Goal: Transaction & Acquisition: Purchase product/service

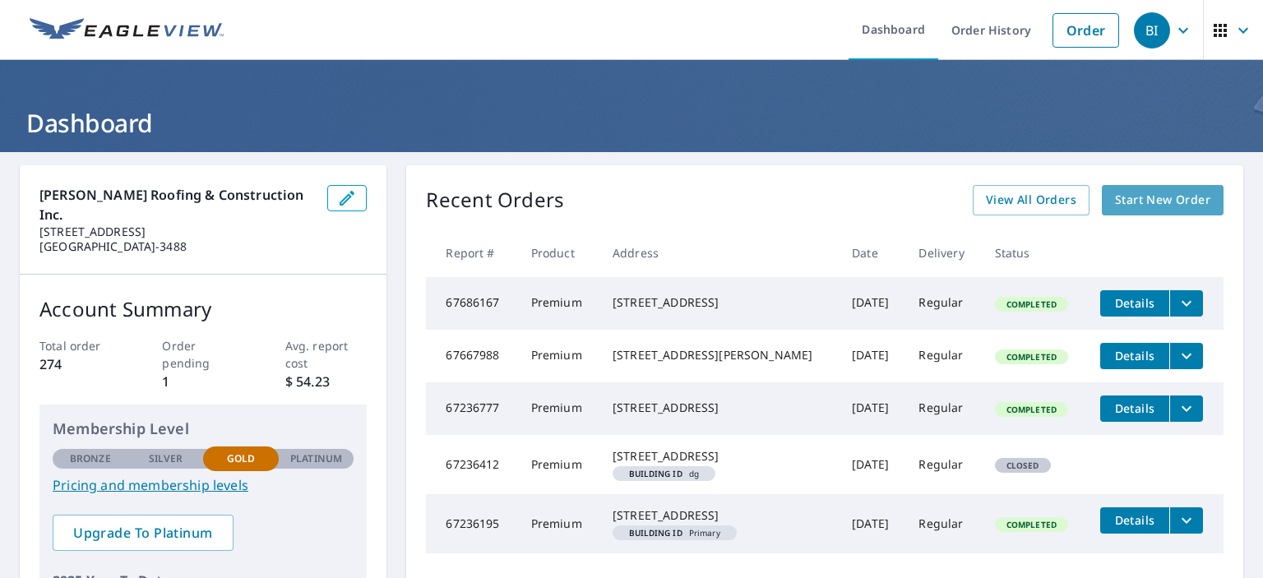
click at [1163, 210] on span "Start New Order" at bounding box center [1162, 200] width 95 height 21
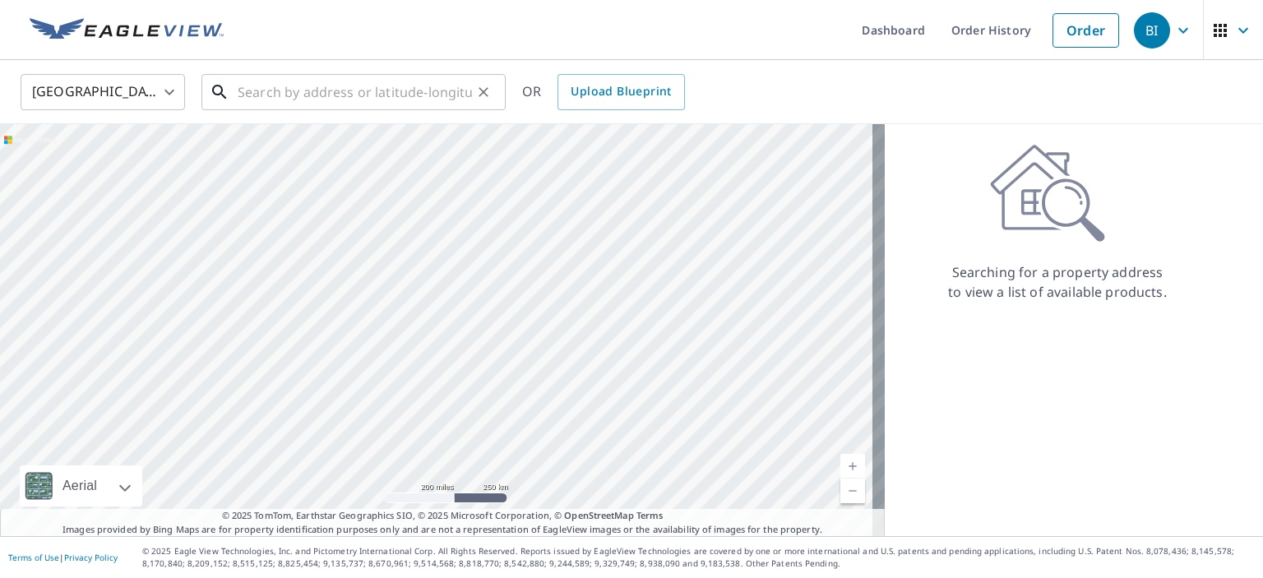
click at [342, 82] on input "text" at bounding box center [355, 92] width 234 height 46
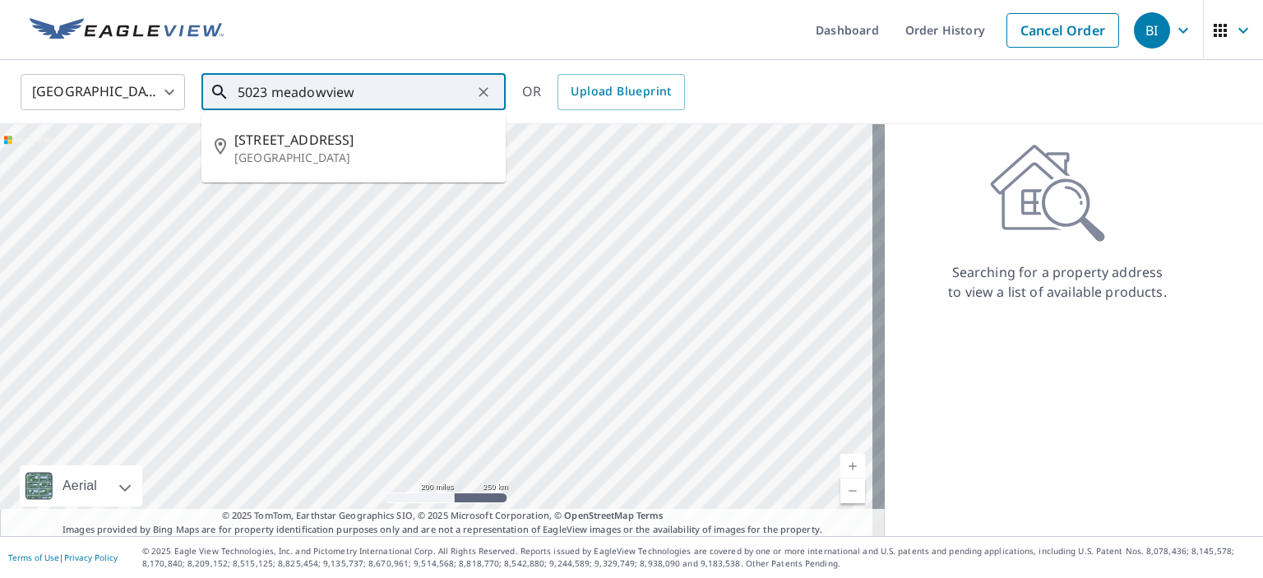
click at [460, 130] on span "[STREET_ADDRESS]" at bounding box center [363, 140] width 258 height 20
type input "[STREET_ADDRESS]"
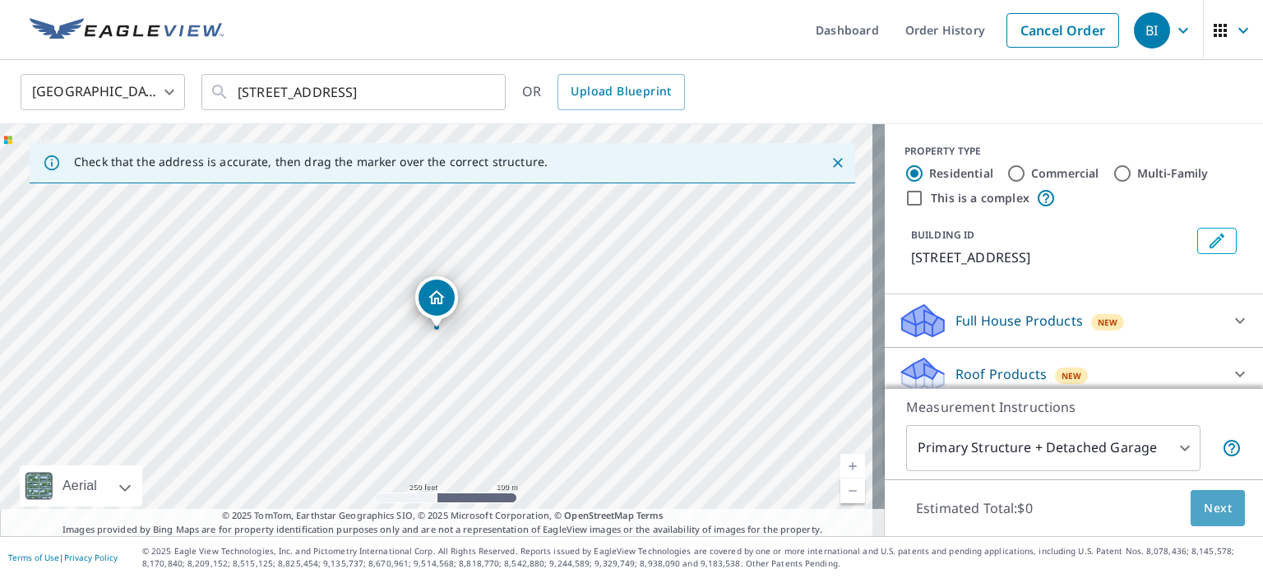
click at [1205, 511] on span "Next" at bounding box center [1218, 508] width 28 height 21
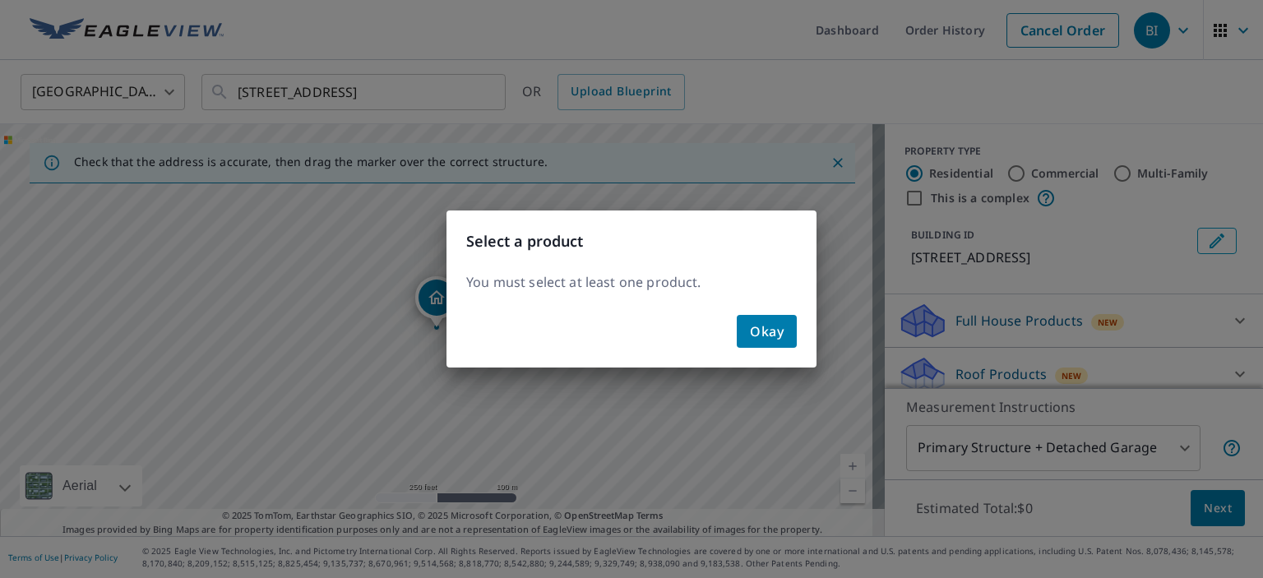
click at [778, 330] on span "Okay" at bounding box center [767, 331] width 34 height 23
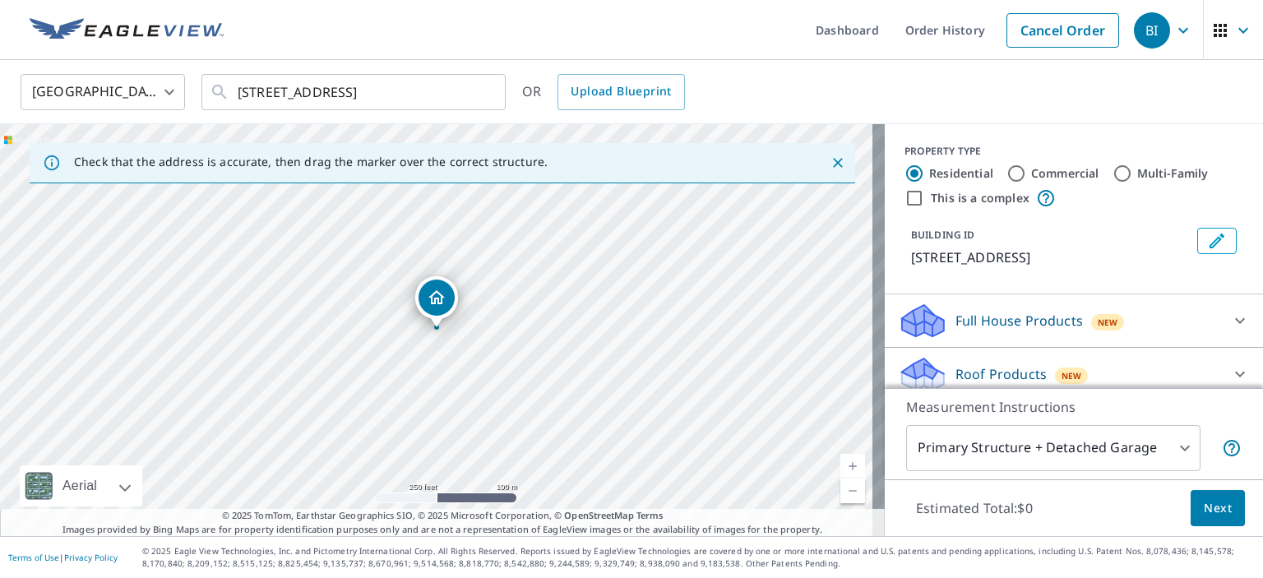
scroll to position [138, 0]
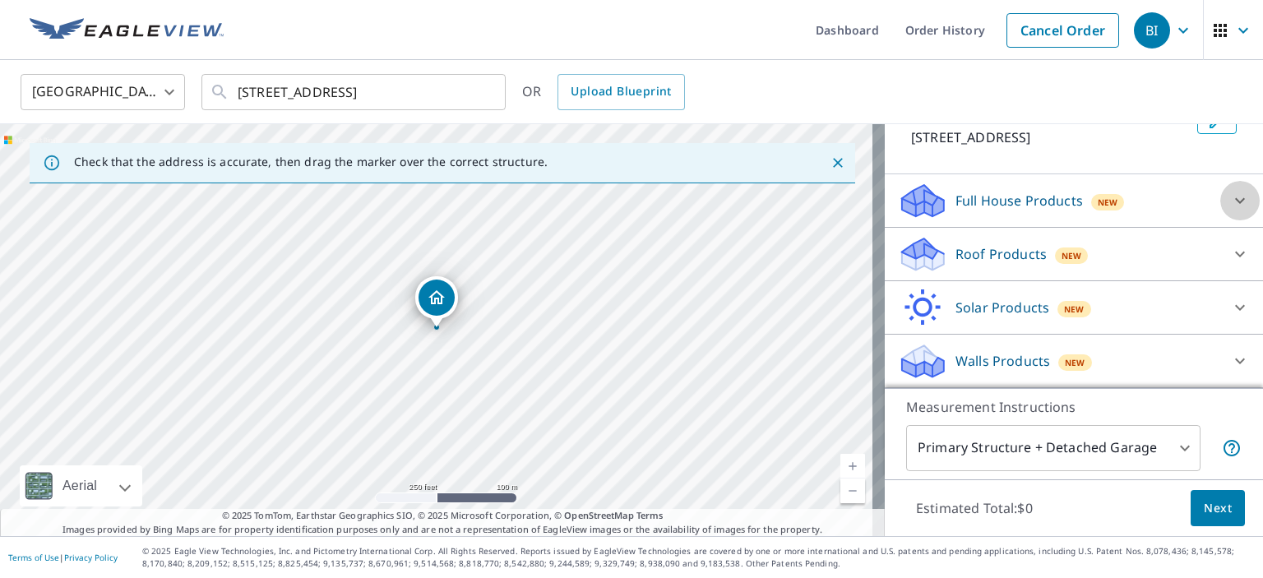
click at [1220, 203] on div at bounding box center [1239, 200] width 39 height 39
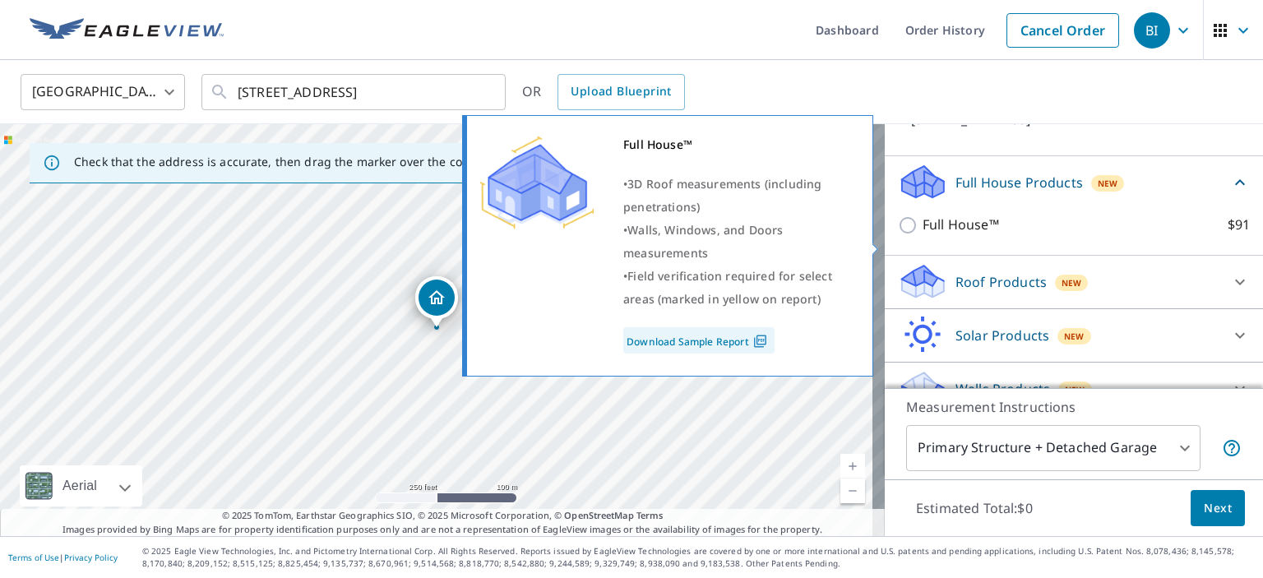
click at [881, 244] on div "Full House™ • 3D Roof measurements (including penetrations) • Walls, Windows, a…" at bounding box center [675, 245] width 421 height 271
click at [901, 235] on input "Full House™ $91" at bounding box center [910, 225] width 25 height 20
checkbox input "true"
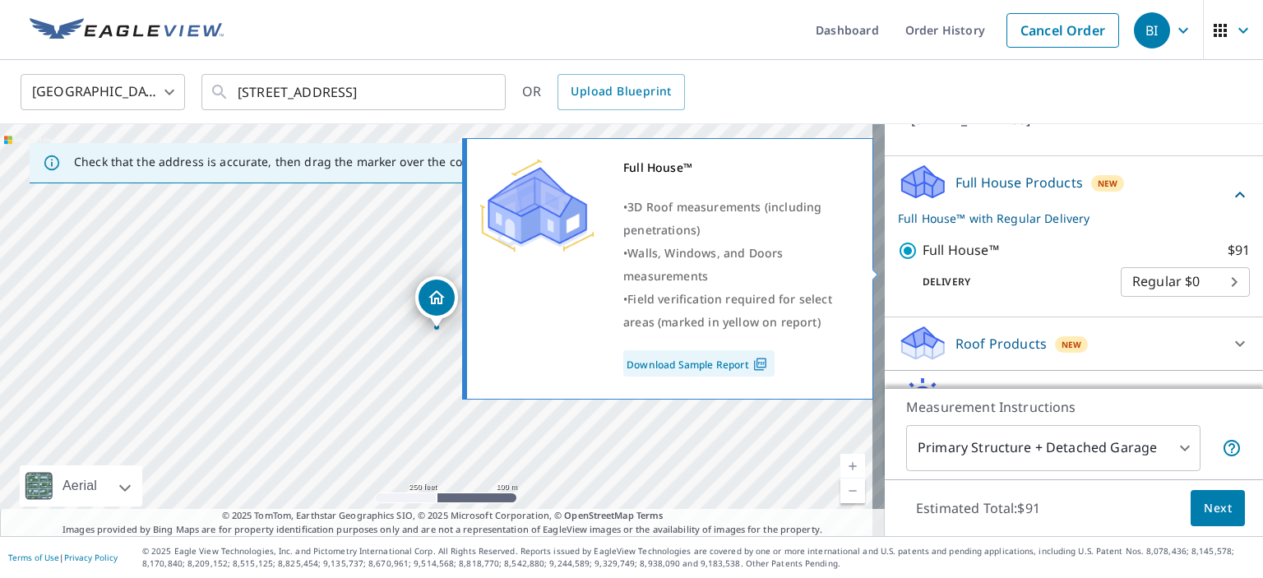
click at [885, 269] on div "Full House™ • 3D Roof measurements (including penetrations) • Walls, Windows, a…" at bounding box center [675, 268] width 421 height 271
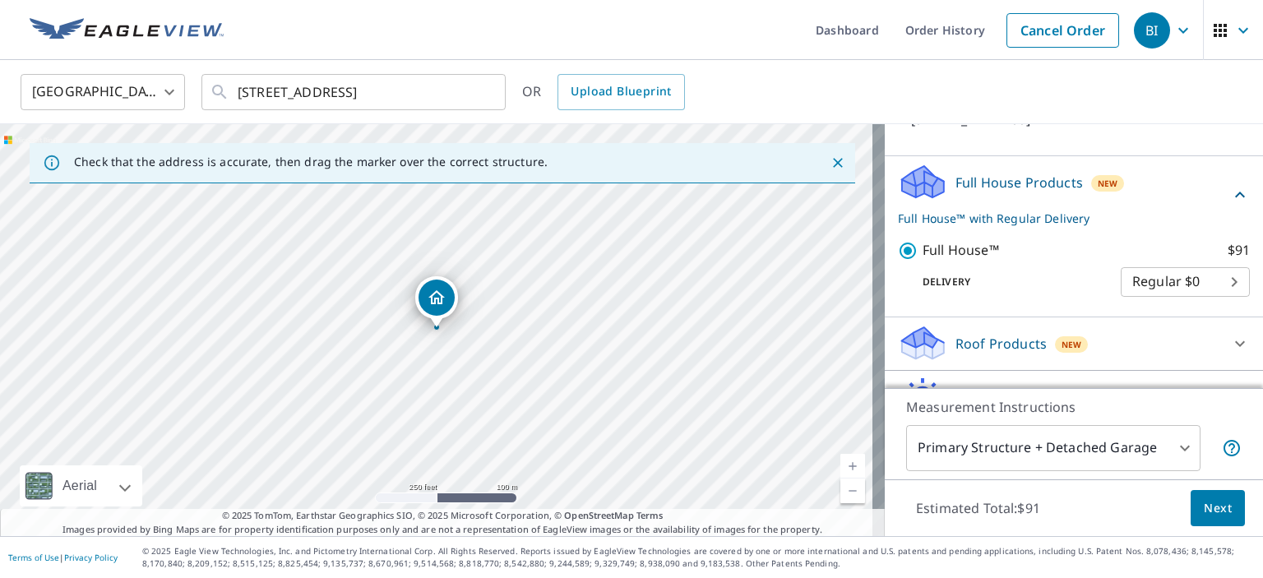
click at [1196, 363] on div "Roof Products New" at bounding box center [1074, 343] width 352 height 39
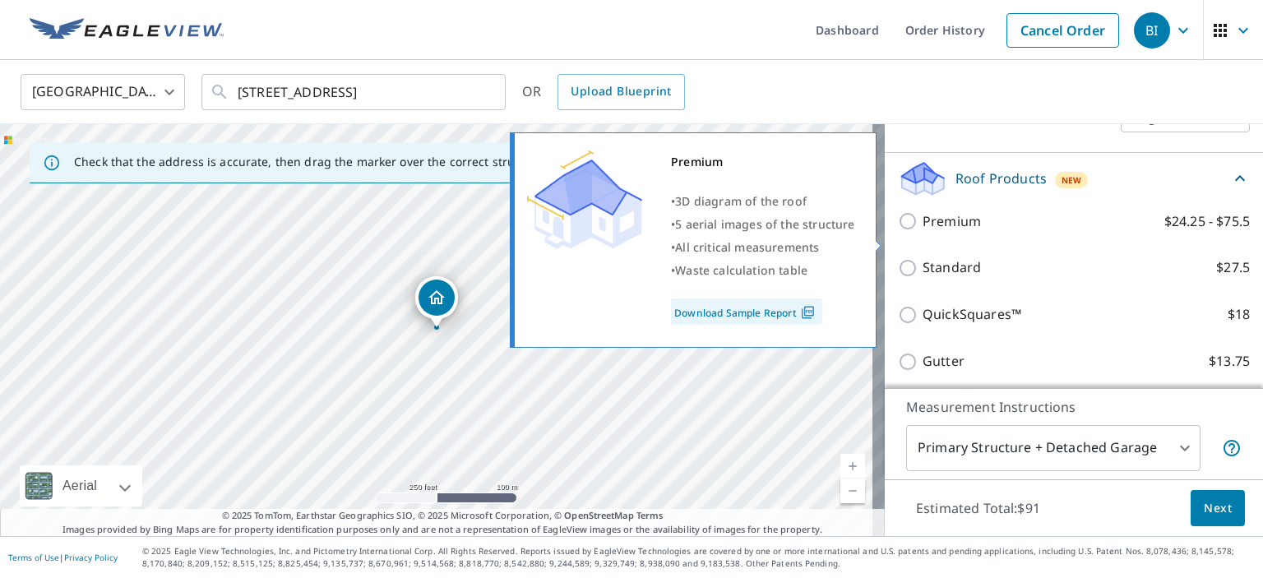
click at [898, 231] on input "Premium $24.25 - $75.5" at bounding box center [910, 221] width 25 height 20
checkbox input "true"
checkbox input "false"
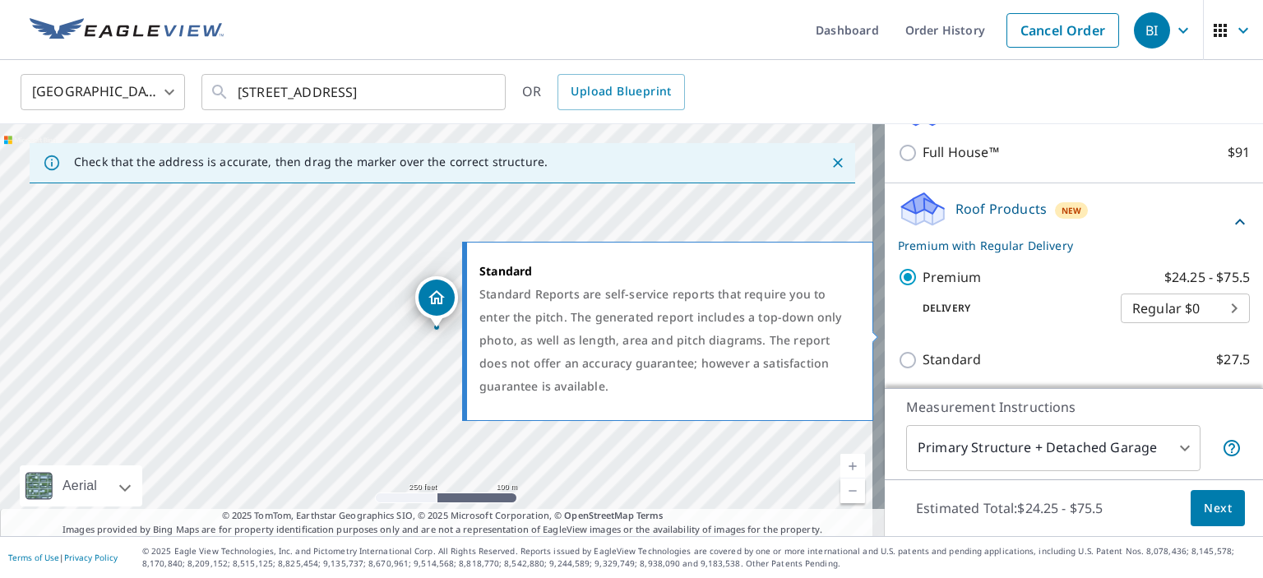
scroll to position [113, 0]
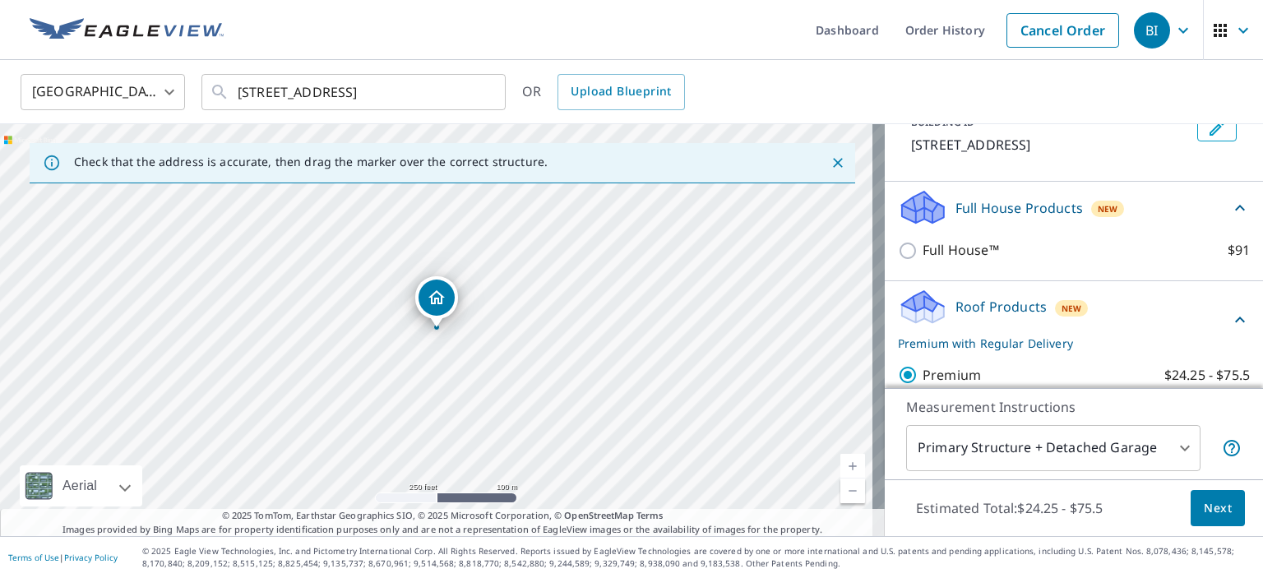
click at [1206, 509] on span "Next" at bounding box center [1218, 508] width 28 height 21
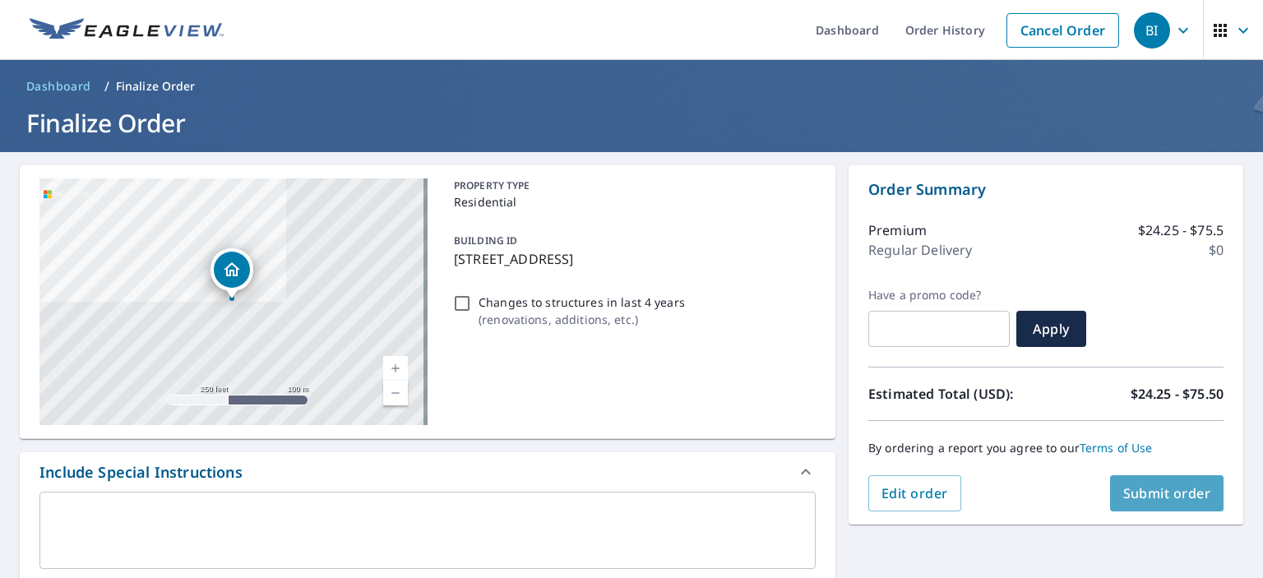
click at [1167, 502] on button "Submit order" at bounding box center [1167, 493] width 114 height 36
